Goal: Task Accomplishment & Management: Use online tool/utility

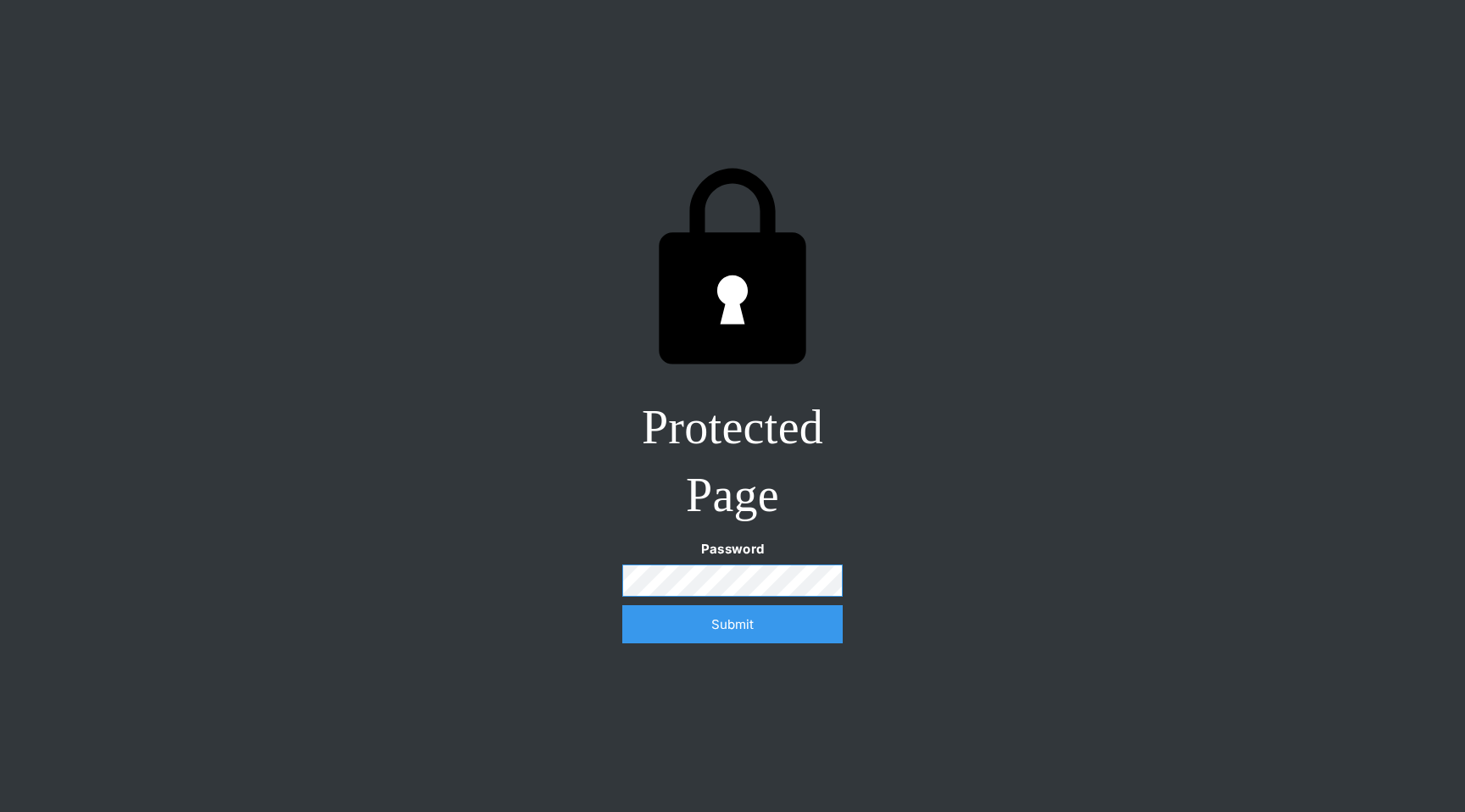
click at [622, 606] on input "Submit" at bounding box center [732, 625] width 220 height 38
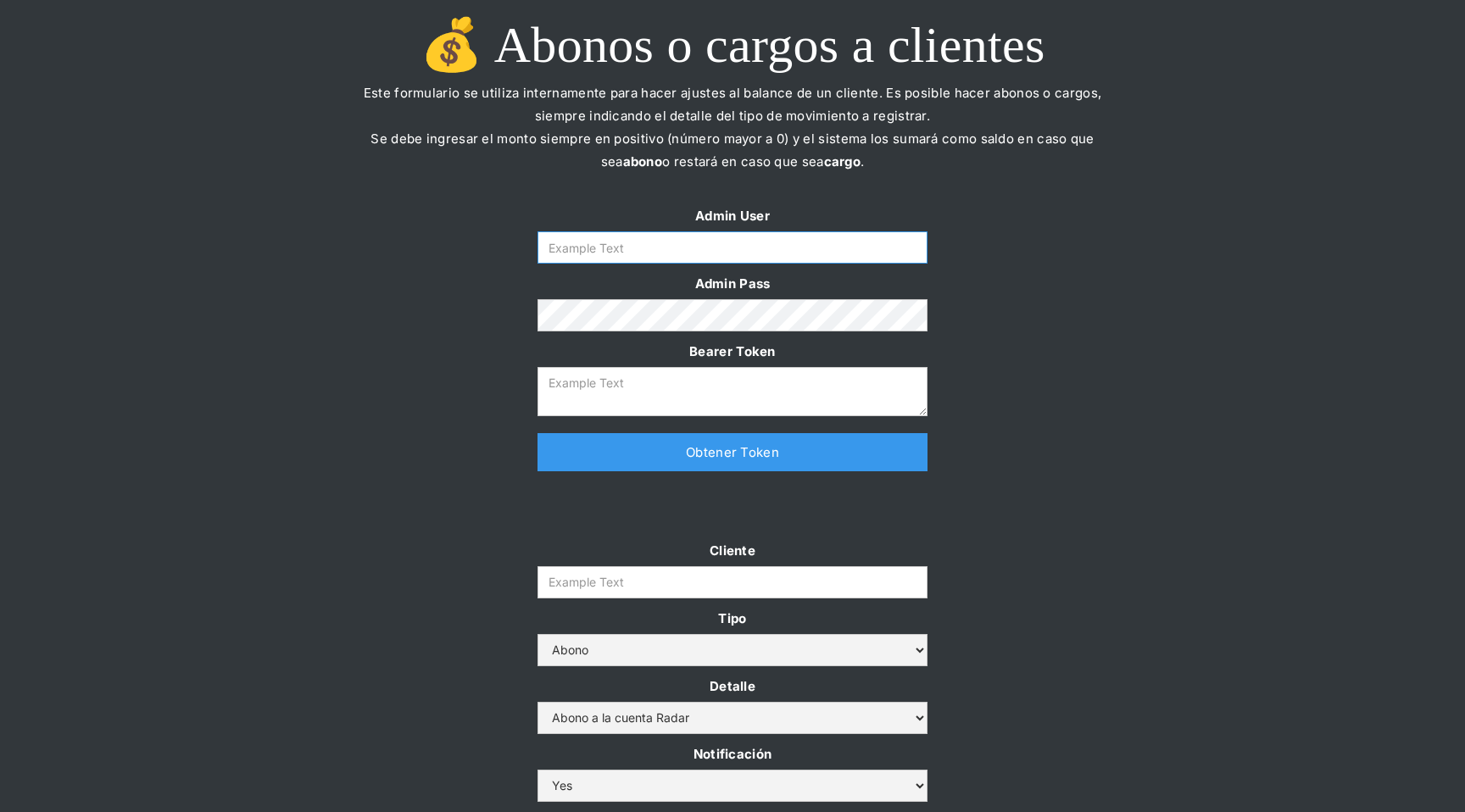
click at [793, 253] on input "Form" at bounding box center [732, 247] width 390 height 32
type input "[EMAIL_ADDRESS][DOMAIN_NAME]"
click at [685, 444] on link "Obtener Token" at bounding box center [732, 453] width 390 height 38
type textarea "[SECURITY_DATA]"
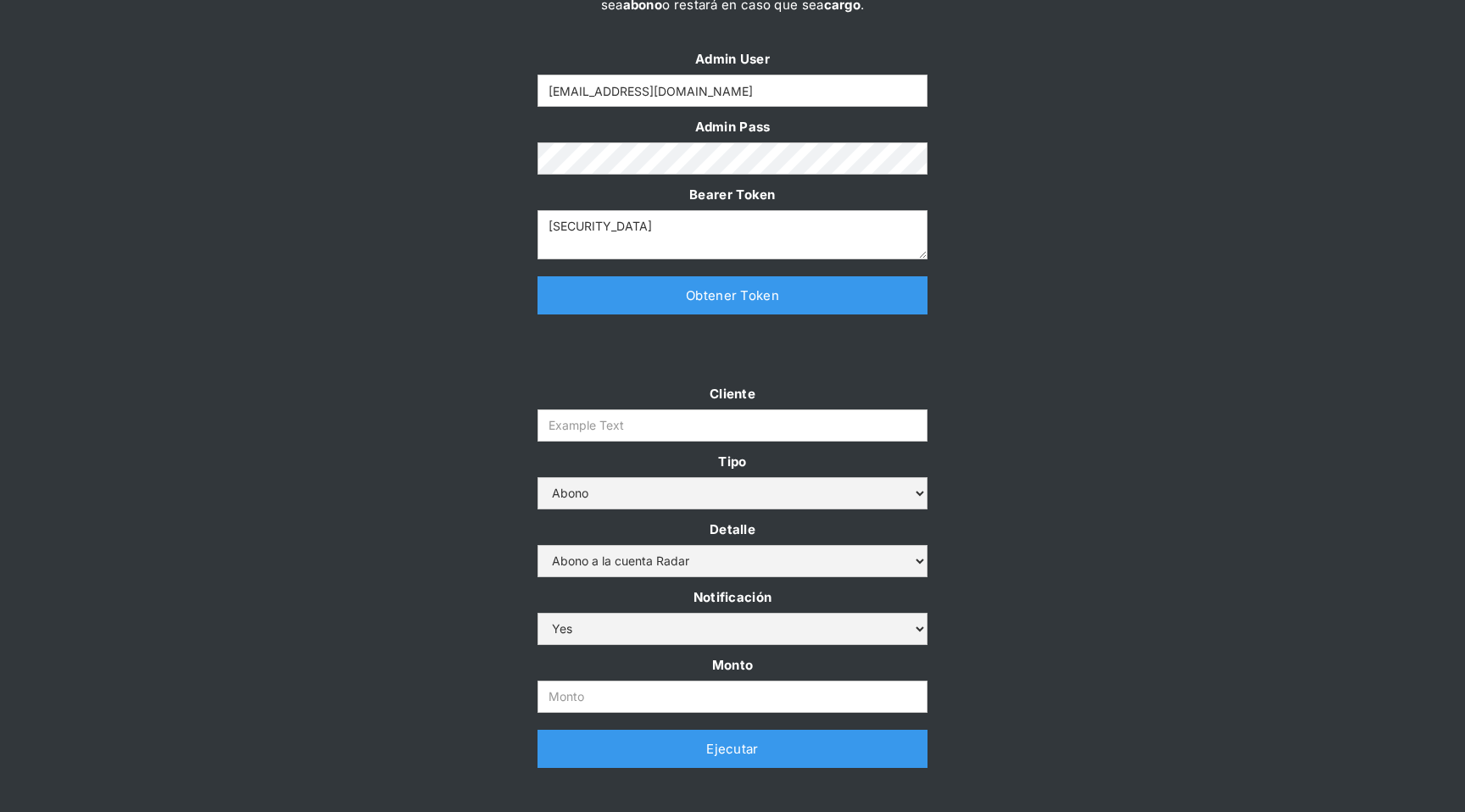
scroll to position [203, 0]
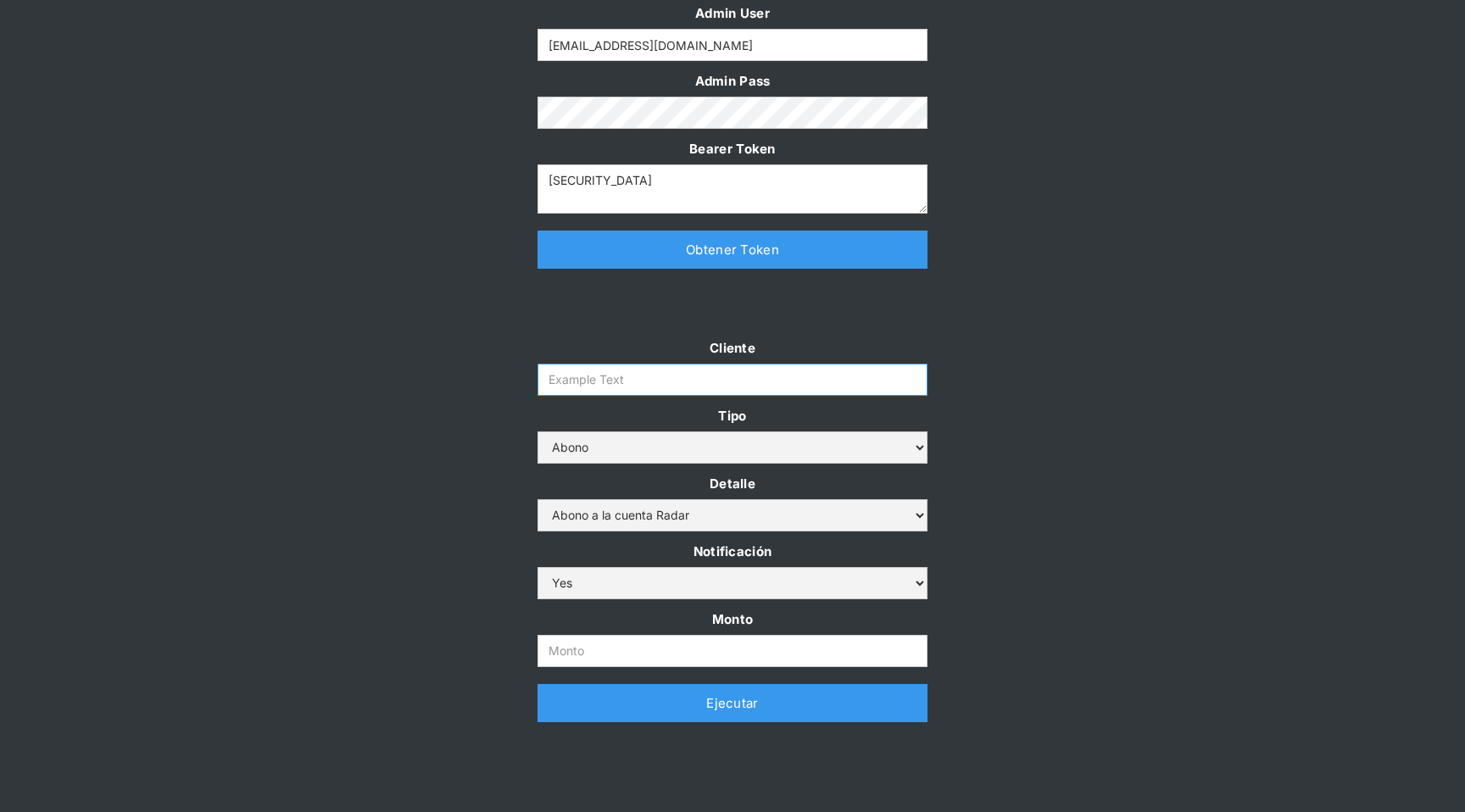
click at [814, 378] on input "Cliente" at bounding box center [732, 379] width 390 height 32
type input "prontopaga"
click at [684, 640] on input "Monto" at bounding box center [732, 650] width 390 height 32
paste input "$2,000,000,000"
type input "2.000.000.000"
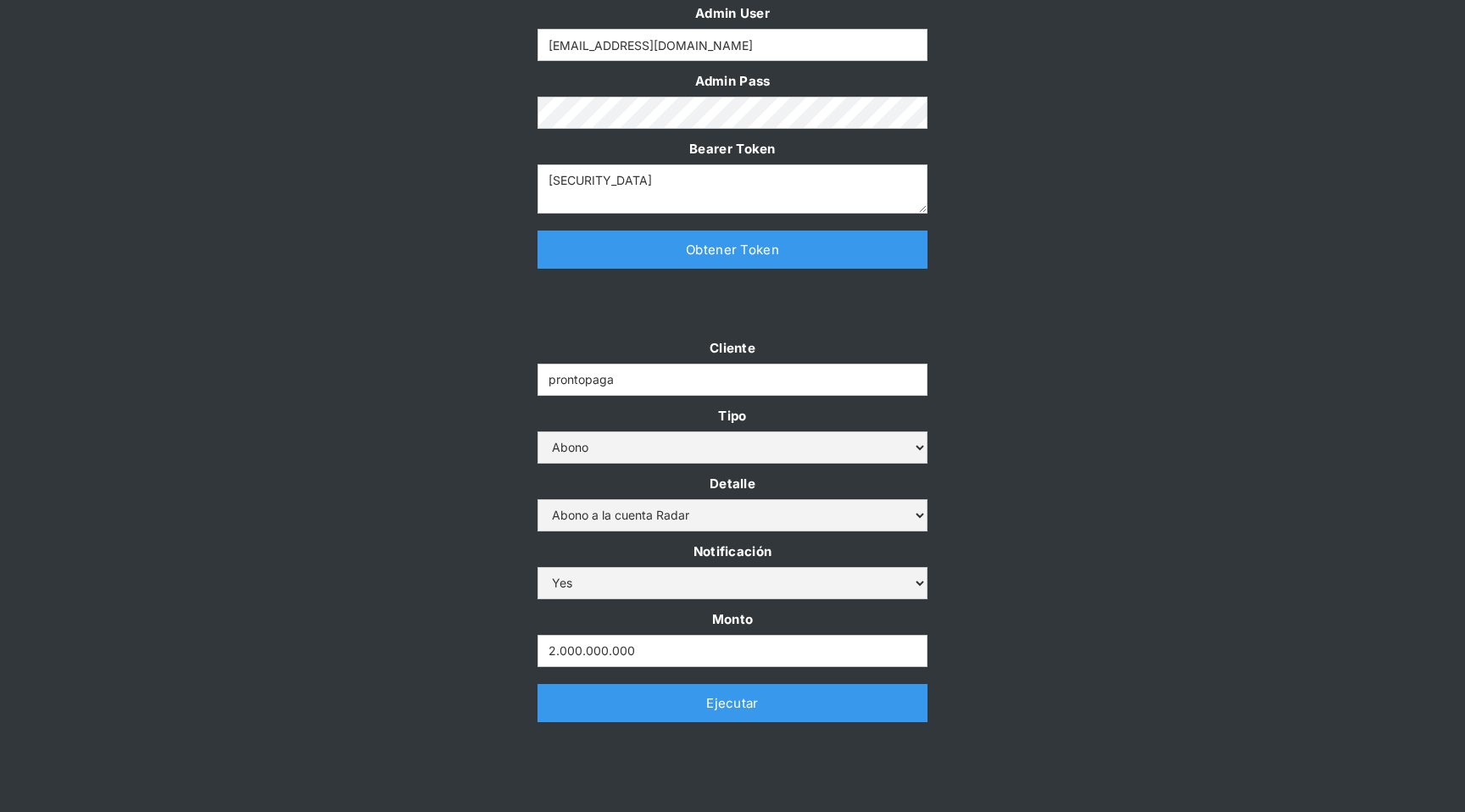
click at [691, 712] on link "Ejecutar" at bounding box center [732, 703] width 390 height 38
